Goal: Complete application form

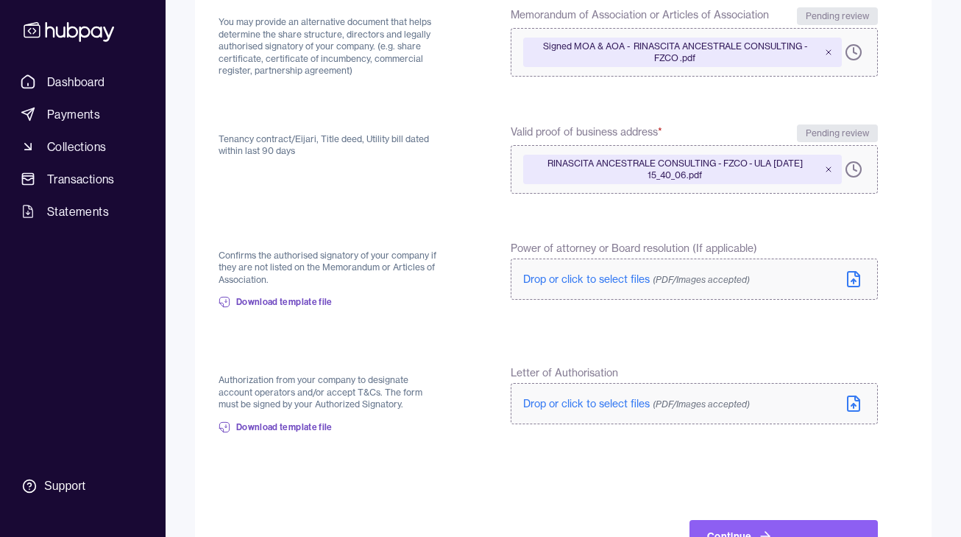
scroll to position [316, 0]
click at [290, 255] on p "Confirms the authorised signatory of your company if they are not listed on the…" at bounding box center [330, 267] width 222 height 37
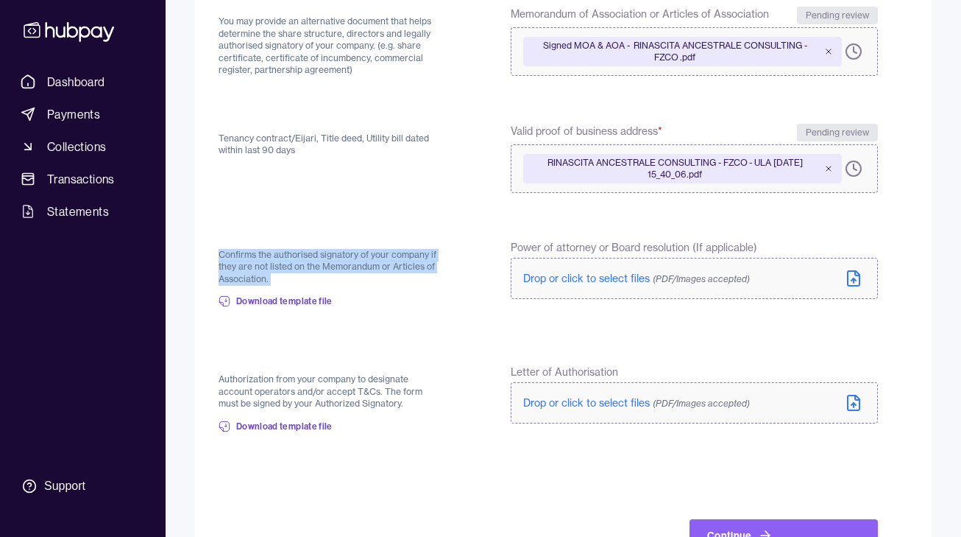
click at [290, 255] on p "Confirms the authorised signatory of your company if they are not listed on the…" at bounding box center [330, 267] width 222 height 37
click at [289, 265] on p "Confirms the authorised signatory of your company if they are not listed on the…" at bounding box center [330, 267] width 222 height 37
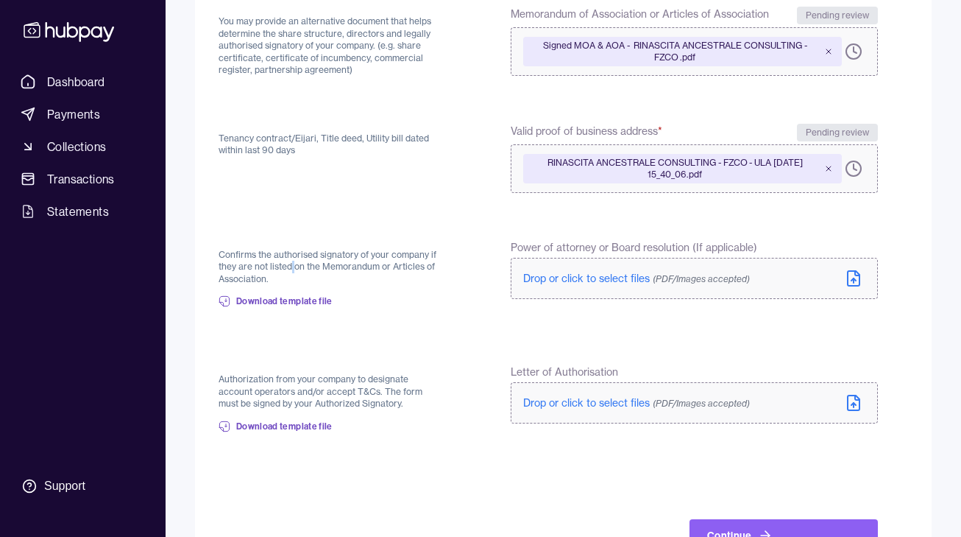
click at [289, 265] on p "Confirms the authorised signatory of your company if they are not listed on the…" at bounding box center [330, 267] width 222 height 37
click at [361, 338] on form "Back Valid Trade or Commercial License confirms that your business is registere…" at bounding box center [564, 195] width 690 height 711
click at [259, 269] on p "Confirms the authorised signatory of your company if they are not listed on the…" at bounding box center [330, 267] width 222 height 37
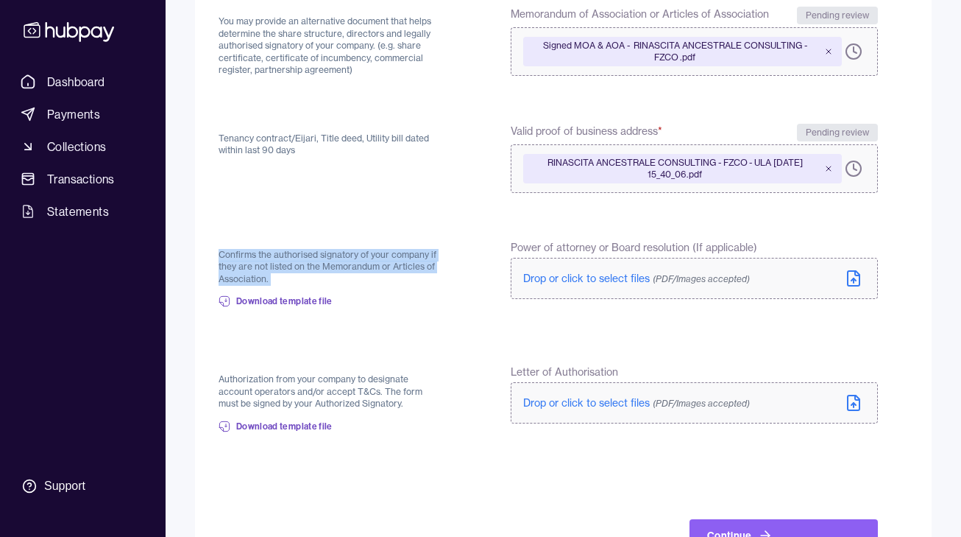
click at [259, 269] on p "Confirms the authorised signatory of your company if they are not listed on the…" at bounding box center [330, 267] width 222 height 37
click at [450, 339] on form "Back Valid Trade or Commercial License confirms that your business is registere…" at bounding box center [564, 195] width 690 height 711
click at [559, 404] on span "Drop or click to select files (PDF/Images accepted)" at bounding box center [636, 402] width 227 height 13
click at [568, 403] on span "Drop or click to select files (PDF/Images accepted)" at bounding box center [636, 402] width 227 height 13
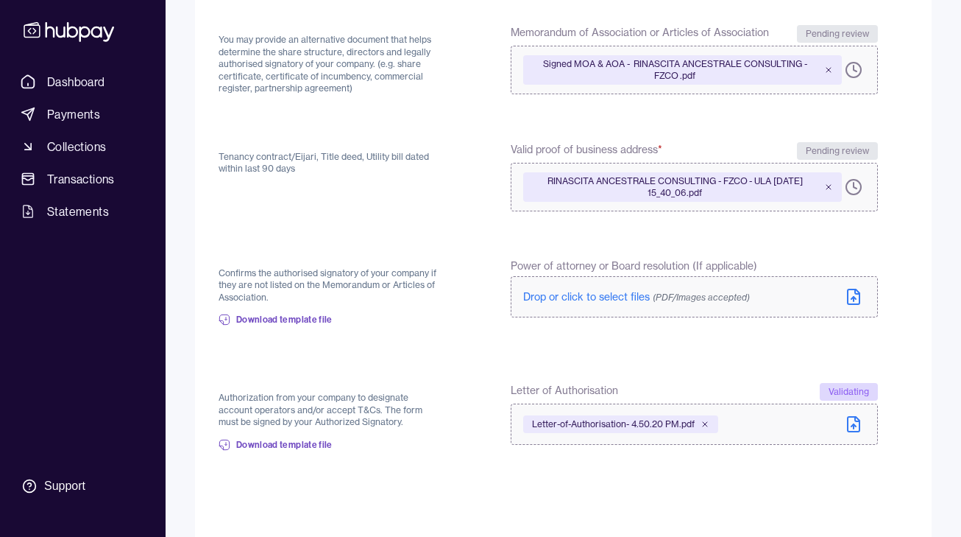
scroll to position [368, 0]
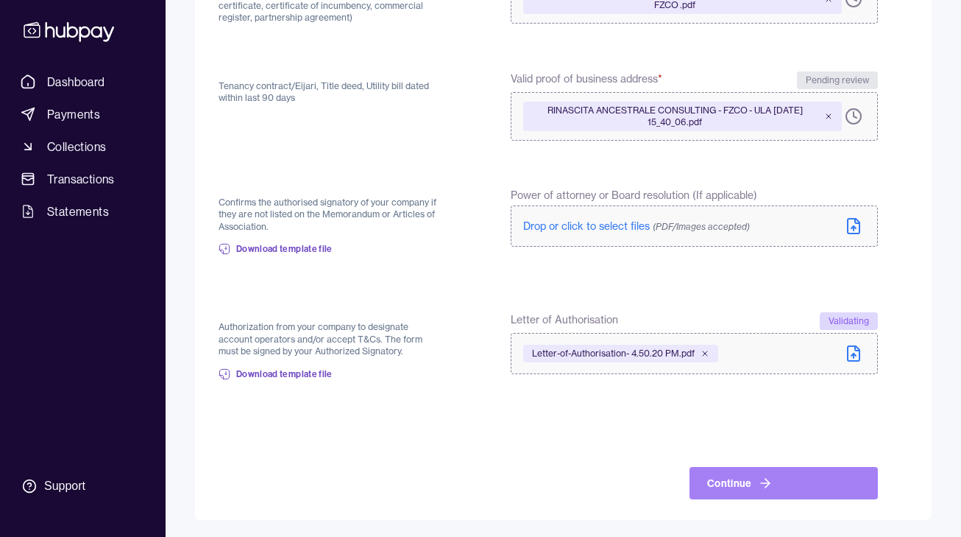
click at [766, 483] on icon at bounding box center [765, 483] width 9 height 0
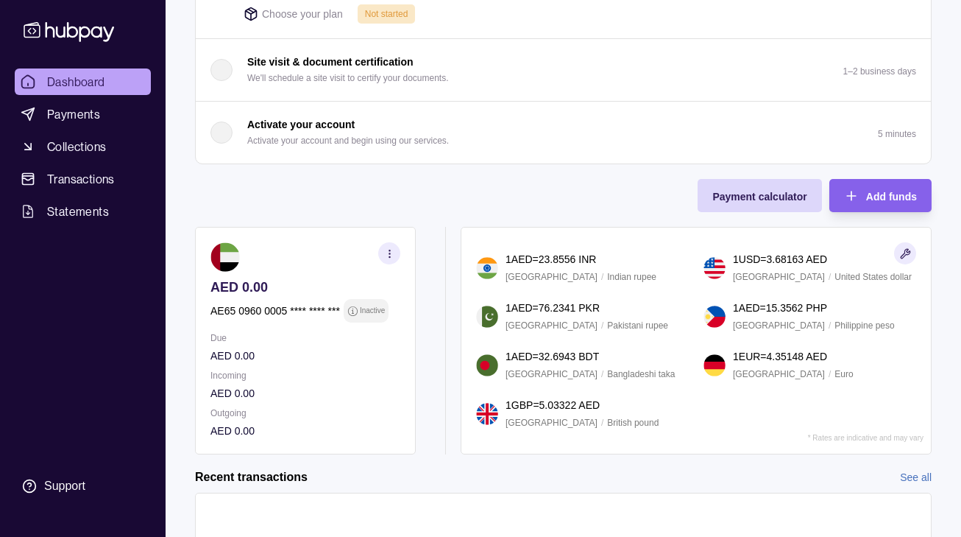
scroll to position [457, 0]
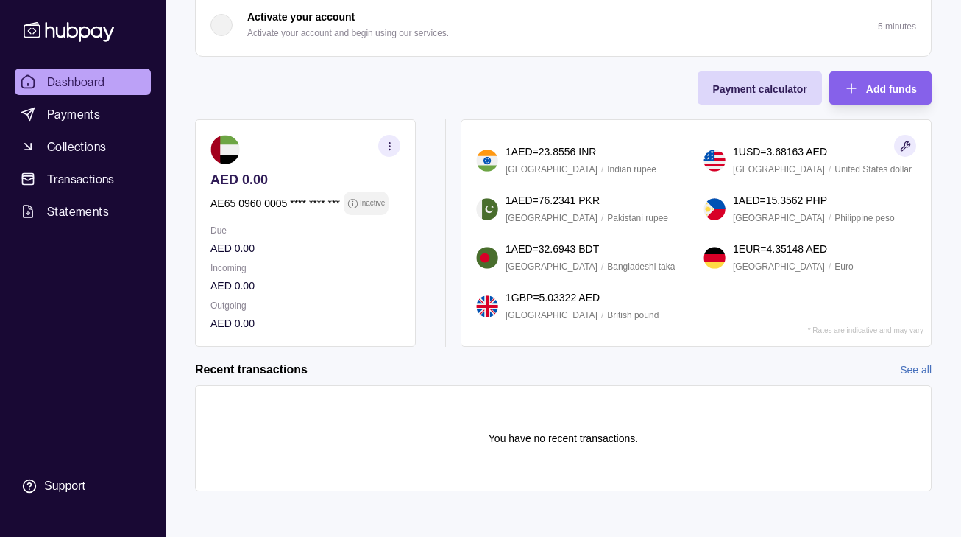
click at [261, 199] on p "AE65 0960 0005 **** **** ***" at bounding box center [275, 203] width 130 height 16
click at [263, 205] on p "AE65 0960 0005 **** **** ***" at bounding box center [275, 203] width 130 height 16
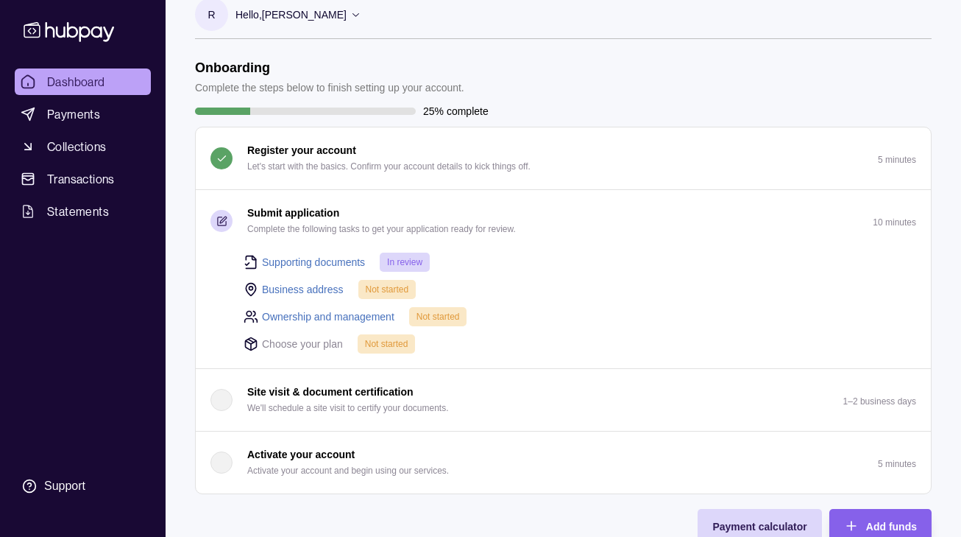
scroll to position [0, 0]
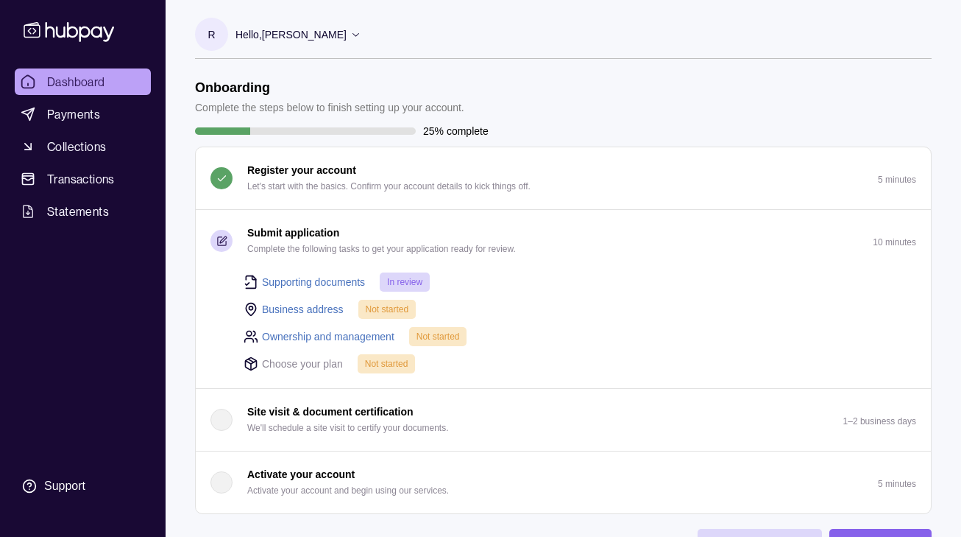
click at [293, 306] on link "Business address" at bounding box center [303, 309] width 82 height 16
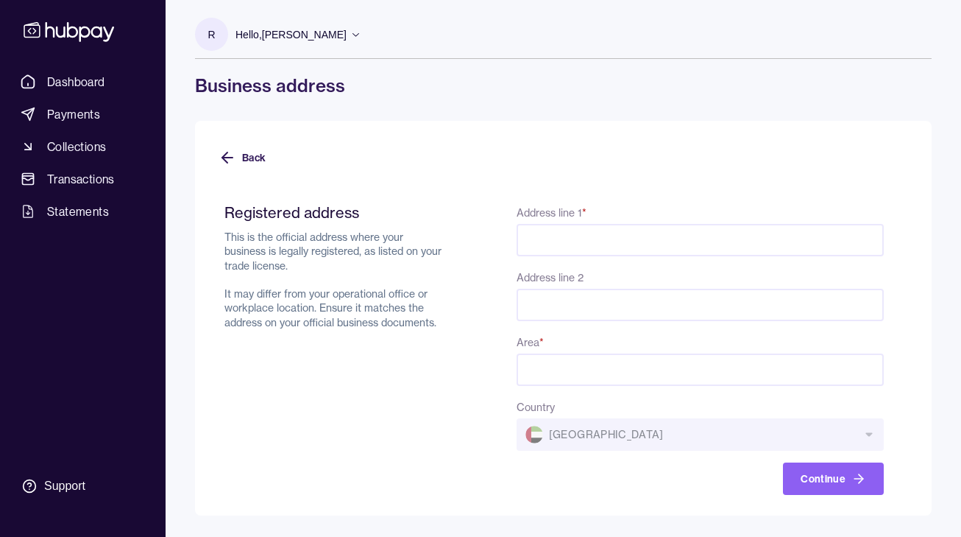
click at [285, 233] on p "This is the official address where your business is legally registered, as list…" at bounding box center [335, 279] width 222 height 99
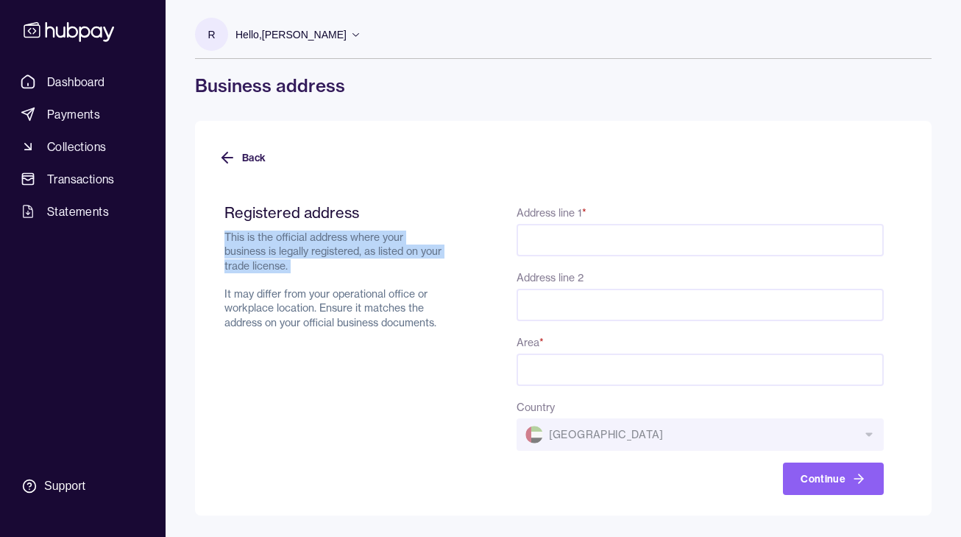
click at [285, 233] on p "This is the official address where your business is legally registered, as list…" at bounding box center [335, 279] width 222 height 99
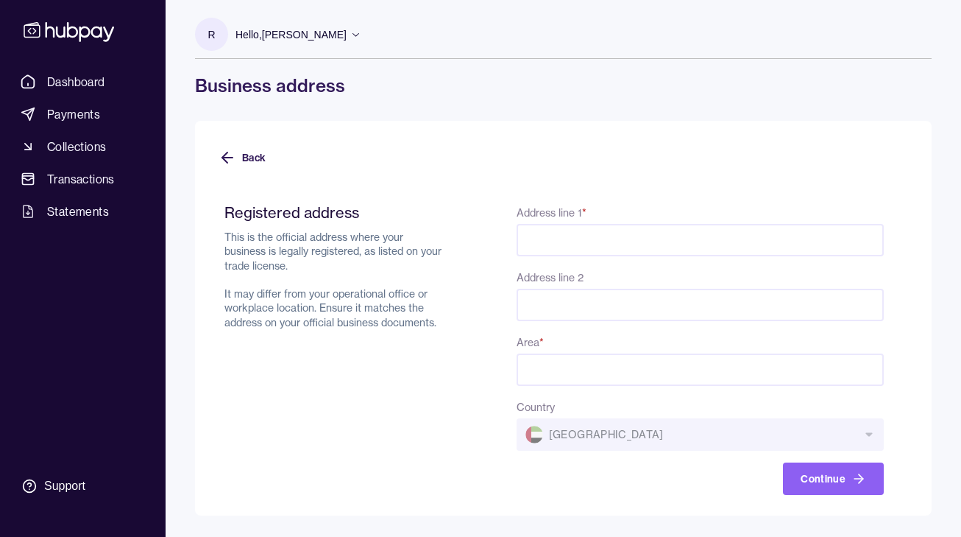
click at [275, 215] on h2 "Registered address" at bounding box center [335, 212] width 222 height 18
click at [269, 222] on div "Registered address This is the official address where your business is legally …" at bounding box center [335, 348] width 222 height 291
click at [244, 260] on p "This is the official address where your business is legally registered, as list…" at bounding box center [335, 279] width 222 height 99
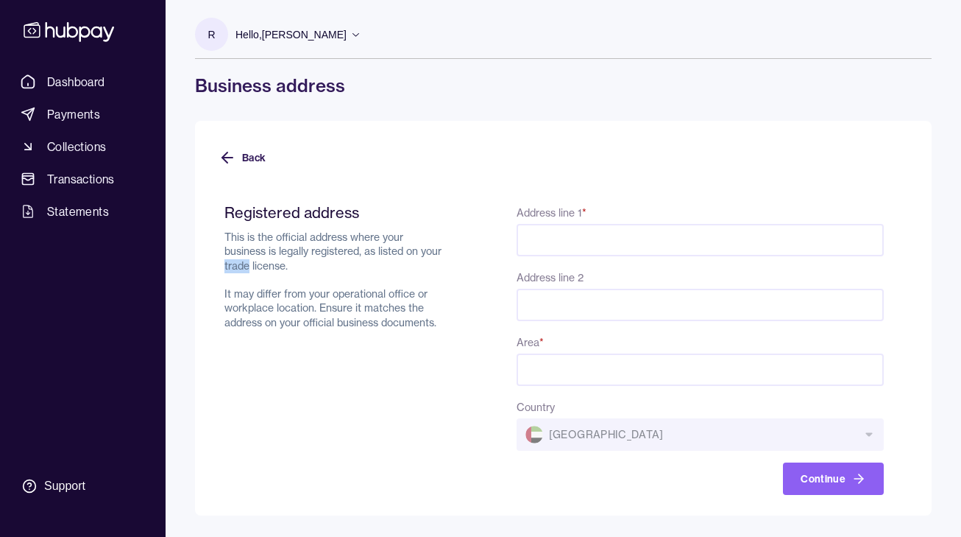
click at [244, 260] on p "This is the official address where your business is legally registered, as list…" at bounding box center [335, 279] width 222 height 99
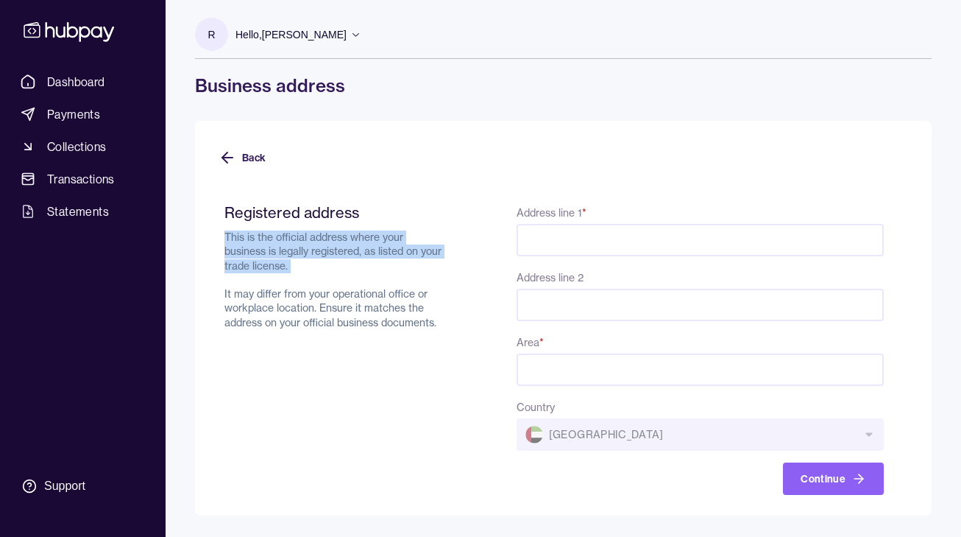
click at [244, 260] on p "This is the official address where your business is legally registered, as list…" at bounding box center [335, 279] width 222 height 99
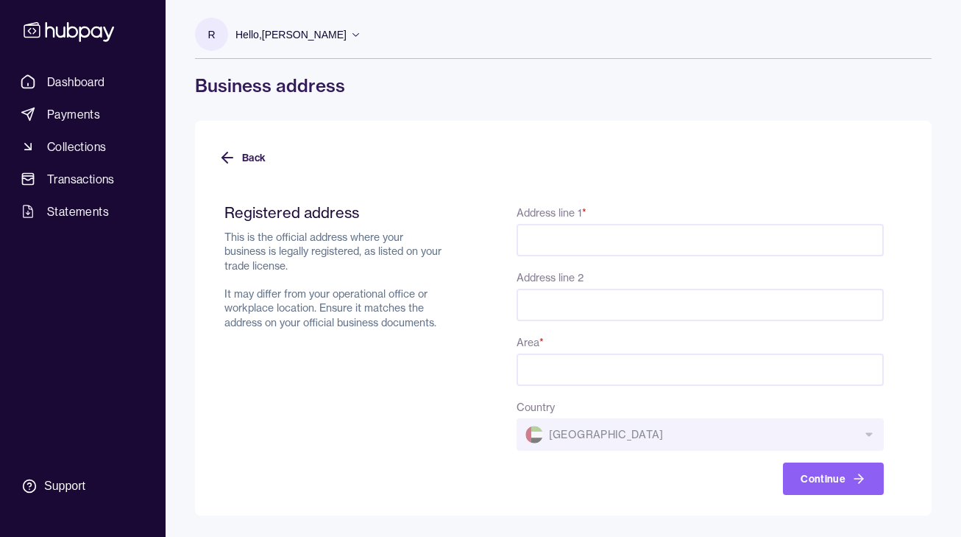
click at [570, 235] on input "Address line 1 *" at bounding box center [700, 240] width 367 height 32
paste input "**********"
type input "**********"
click at [433, 358] on div "Registered address This is the official address where your business is legally …" at bounding box center [335, 348] width 222 height 291
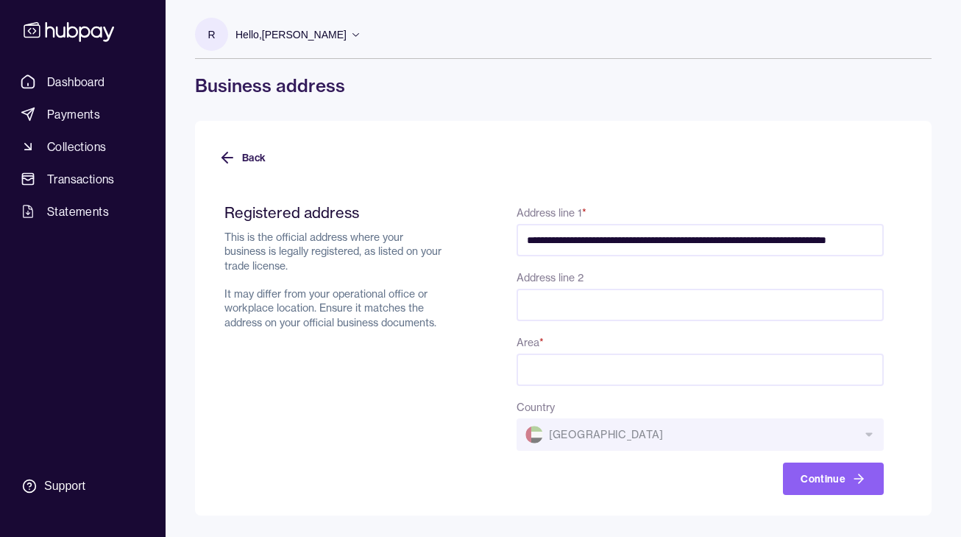
scroll to position [0, 0]
click at [558, 375] on input "Area *" at bounding box center [700, 369] width 367 height 32
click at [588, 238] on input "**********" at bounding box center [700, 240] width 367 height 32
drag, startPoint x: 674, startPoint y: 238, endPoint x: 762, endPoint y: 237, distance: 87.6
click at [762, 237] on input "**********" at bounding box center [700, 240] width 367 height 32
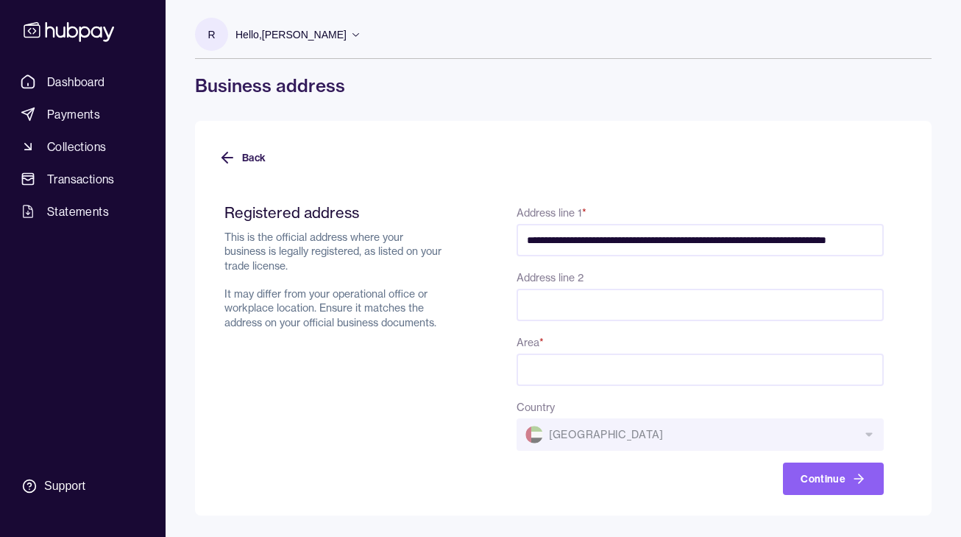
click at [671, 240] on input "**********" at bounding box center [700, 240] width 367 height 32
drag, startPoint x: 671, startPoint y: 240, endPoint x: 763, endPoint y: 235, distance: 92.1
click at [765, 236] on input "**********" at bounding box center [700, 240] width 367 height 32
click at [589, 378] on input "Area *" at bounding box center [700, 369] width 367 height 32
paste input "**********"
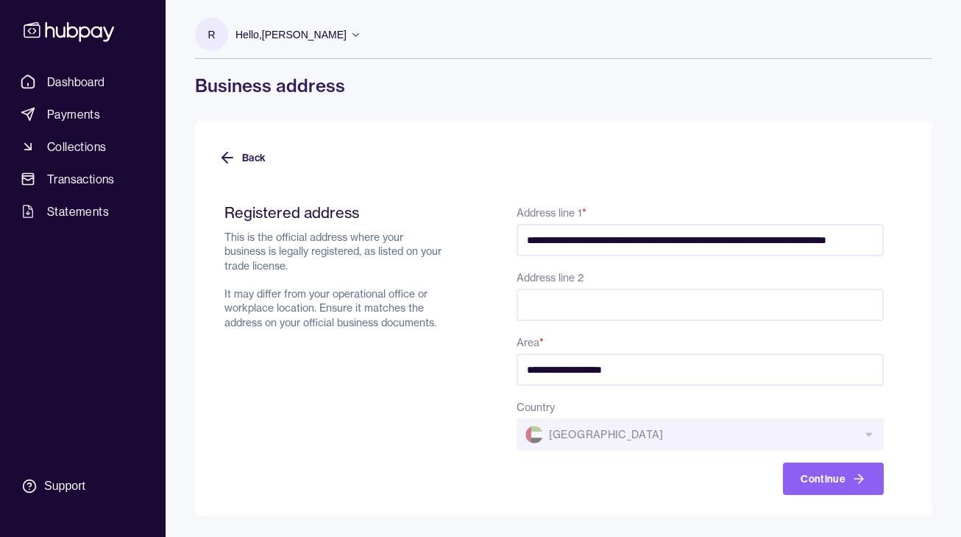
type input "**********"
click at [622, 431] on div "Country [GEOGRAPHIC_DATA]" at bounding box center [700, 423] width 367 height 53
click at [813, 489] on button "Continue" at bounding box center [833, 478] width 101 height 32
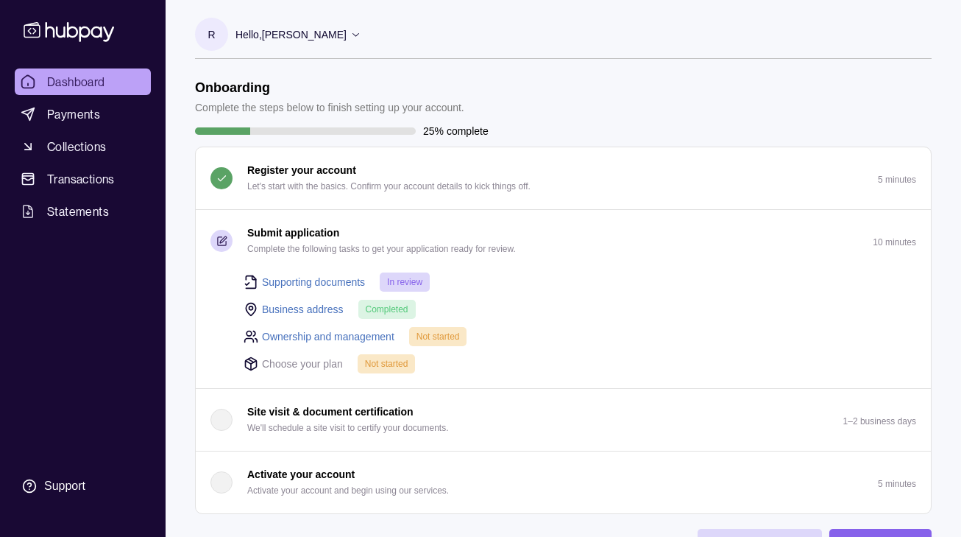
click at [280, 341] on link "Ownership and management" at bounding box center [328, 336] width 132 height 16
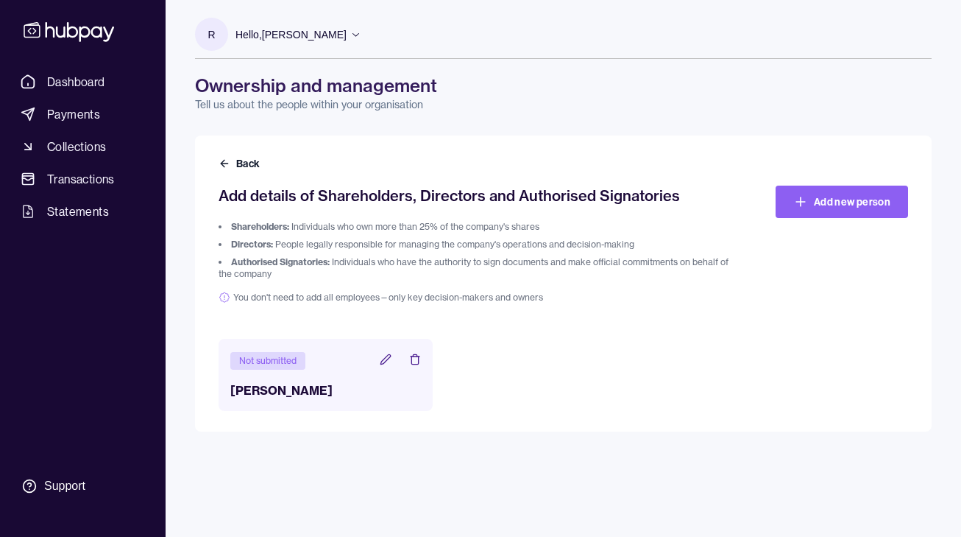
click at [280, 405] on div "Not submitted [PERSON_NAME]" at bounding box center [326, 375] width 214 height 72
click at [285, 386] on h3 "[PERSON_NAME]" at bounding box center [325, 390] width 191 height 18
click at [393, 358] on header "Not submitted" at bounding box center [325, 359] width 191 height 19
click at [387, 358] on icon at bounding box center [386, 359] width 12 height 12
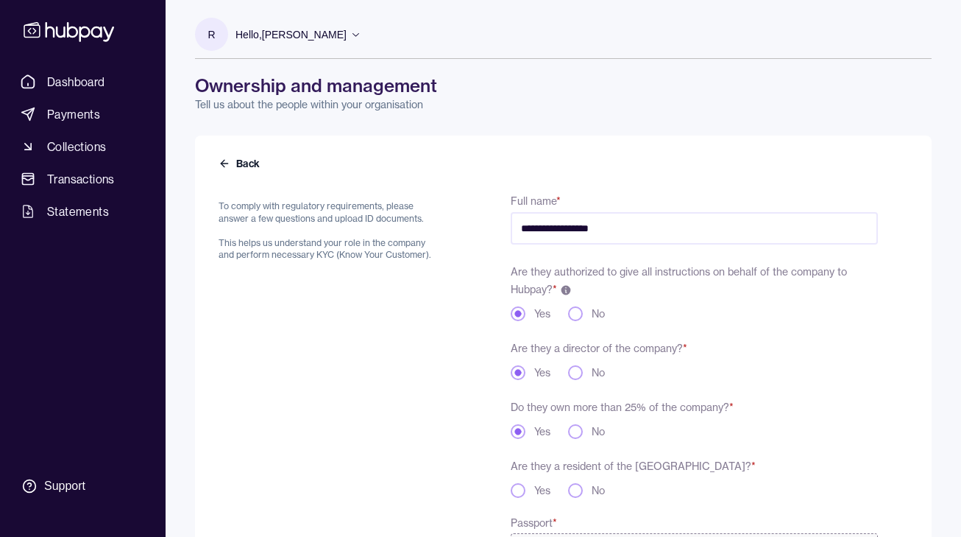
click at [628, 272] on span "Are they authorized to give all instructions on behalf of the company to Hubpay…" at bounding box center [679, 280] width 336 height 31
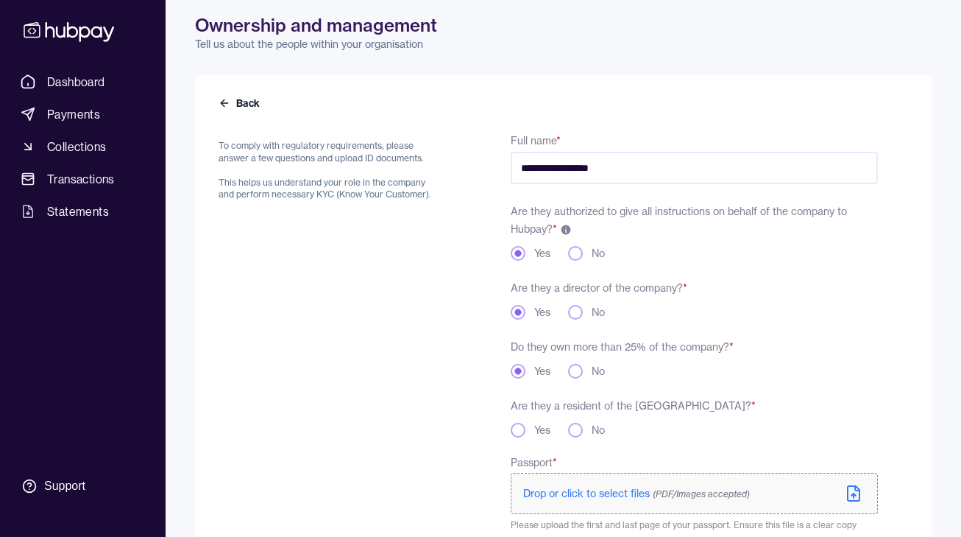
scroll to position [153, 0]
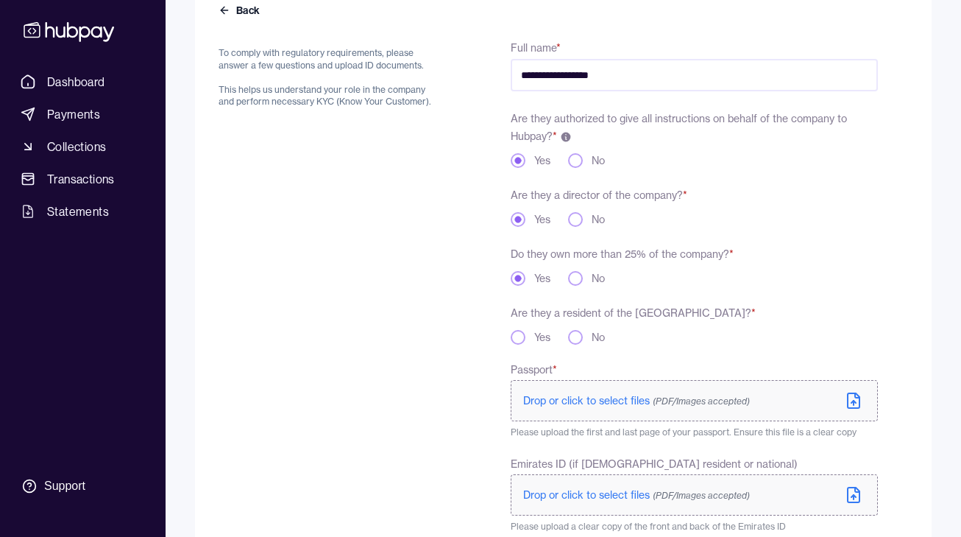
click at [519, 340] on button "Yes" at bounding box center [518, 337] width 15 height 15
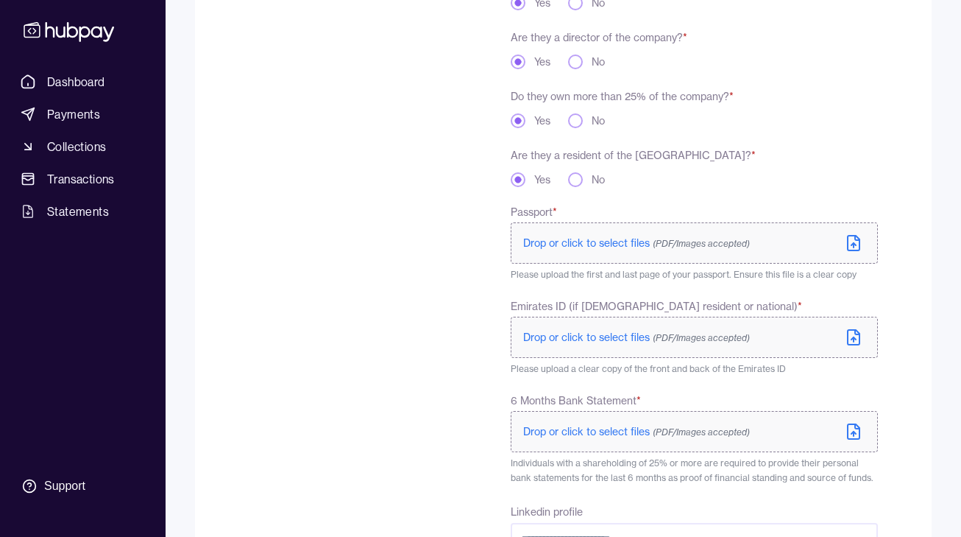
scroll to position [313, 0]
click at [573, 244] on span "Drop or click to select files (PDF/Images accepted)" at bounding box center [636, 240] width 227 height 13
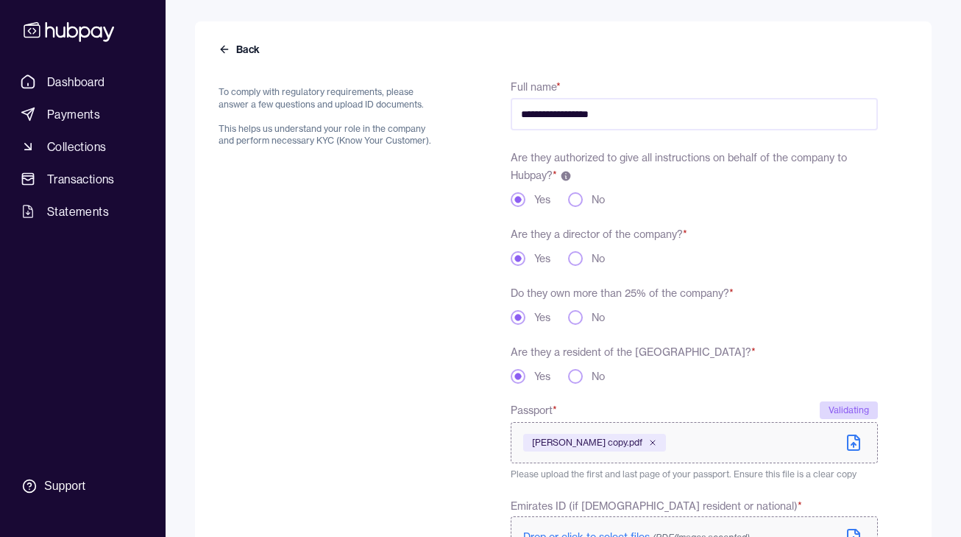
scroll to position [0, 0]
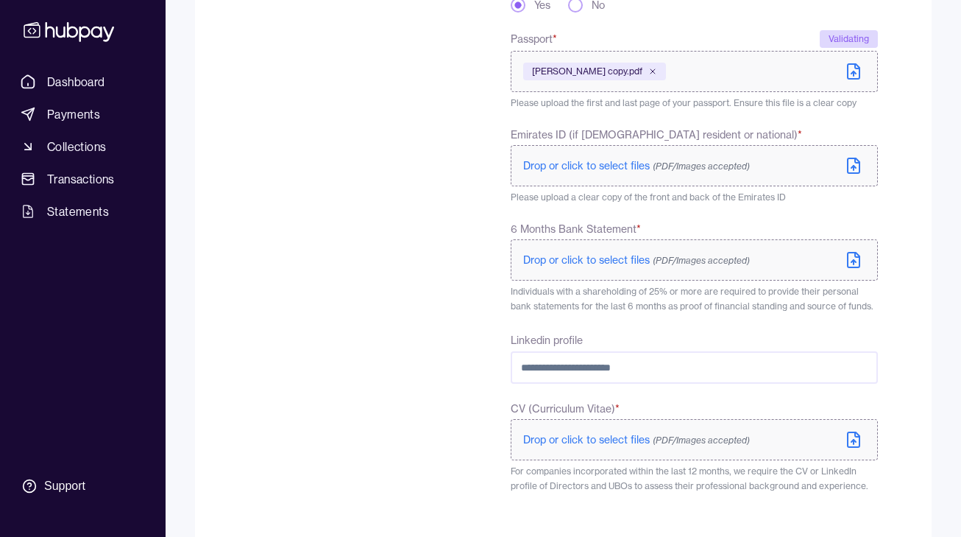
scroll to position [564, 0]
